Goal: Task Accomplishment & Management: Use online tool/utility

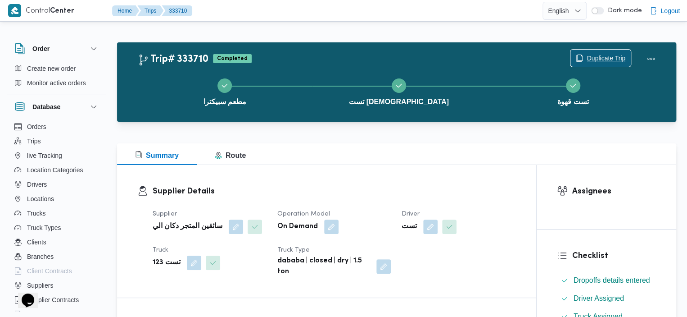
click at [596, 59] on span "Duplicate Trip" at bounding box center [606, 58] width 39 height 11
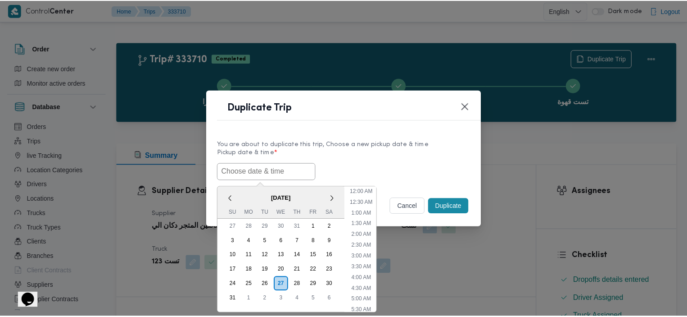
scroll to position [213, 0]
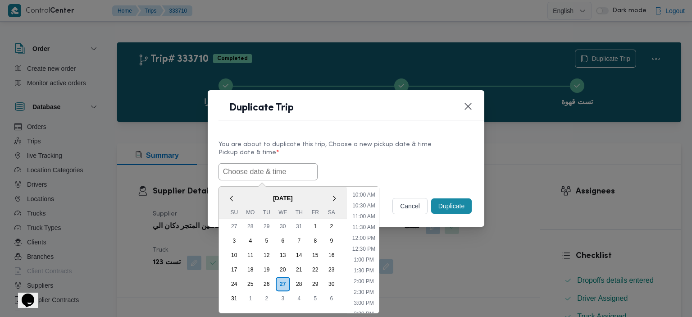
click at [279, 166] on input "text" at bounding box center [267, 171] width 99 height 17
click at [367, 259] on li "1:00 PM" at bounding box center [363, 259] width 27 height 9
type input "27/08/2025 1:00PM"
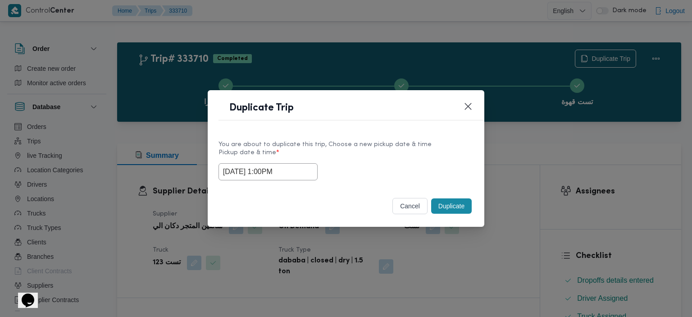
click at [446, 206] on button "Duplicate" at bounding box center [451, 205] width 41 height 15
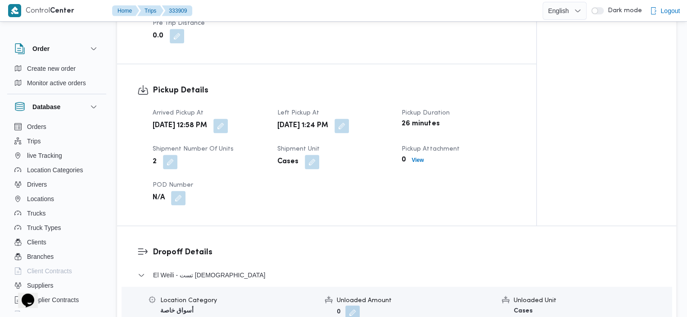
scroll to position [831, 0]
